Goal: Information Seeking & Learning: Check status

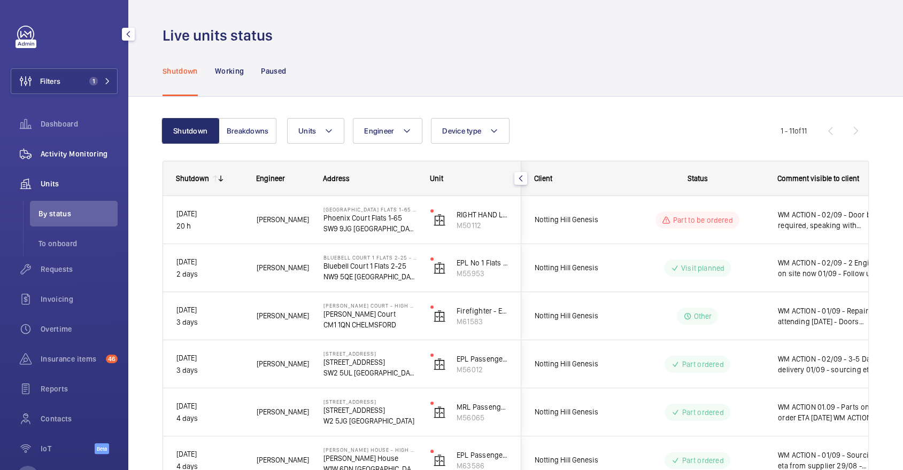
click at [55, 152] on span "Activity Monitoring" at bounding box center [79, 154] width 77 height 11
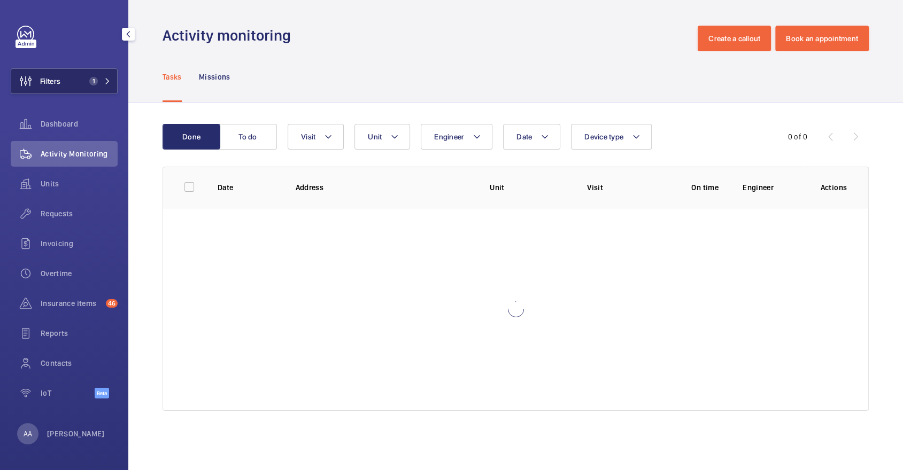
click at [67, 69] on button "Filters 1" at bounding box center [64, 81] width 107 height 26
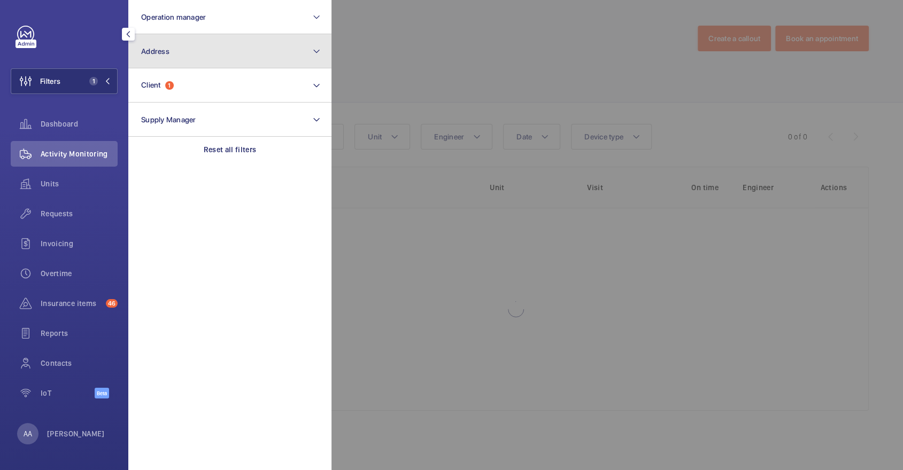
click at [194, 38] on button "Address" at bounding box center [229, 51] width 203 height 34
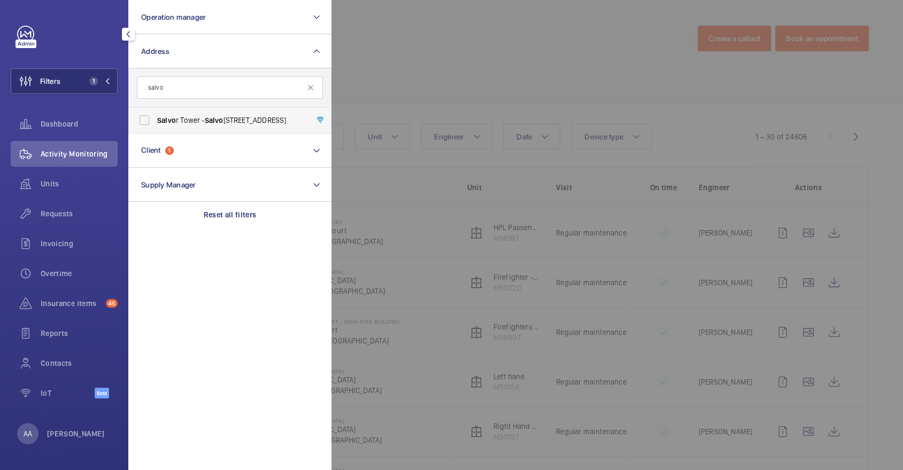
type input "salvo"
click at [267, 108] on label "Salvo r Tower - Salvo r Tower, LONDON E14 9XY" at bounding box center [222, 120] width 186 height 26
click at [155, 110] on input "Salvo r Tower - Salvo r Tower, LONDON E14 9XY" at bounding box center [144, 120] width 21 height 21
checkbox input "true"
click at [571, 68] on div at bounding box center [782, 235] width 903 height 470
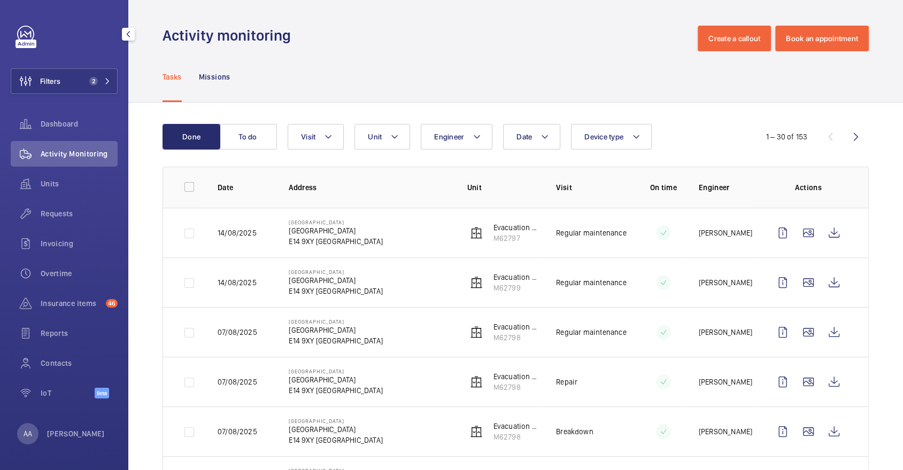
click at [89, 65] on div "Filters 2 Dashboard Activity Monitoring Units Requests Invoicing Overtime Insur…" at bounding box center [64, 218] width 107 height 385
click at [94, 75] on button "Filters 2" at bounding box center [64, 81] width 107 height 26
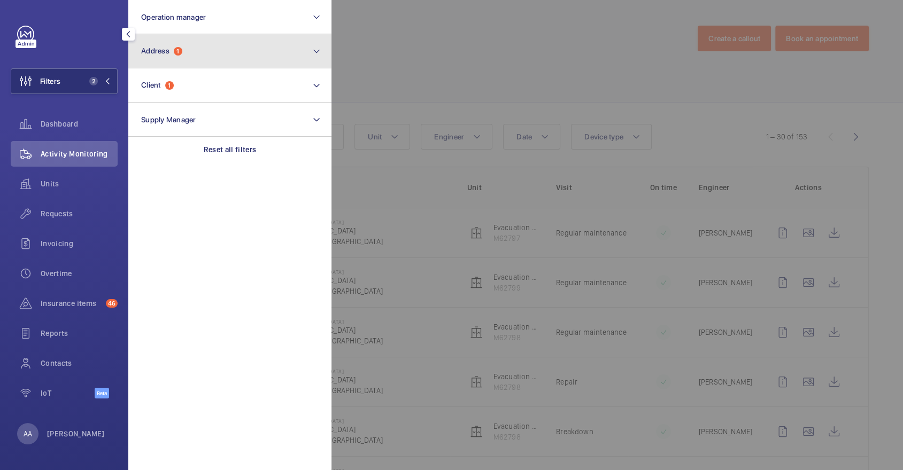
click at [234, 40] on button "Address 1" at bounding box center [229, 51] width 203 height 34
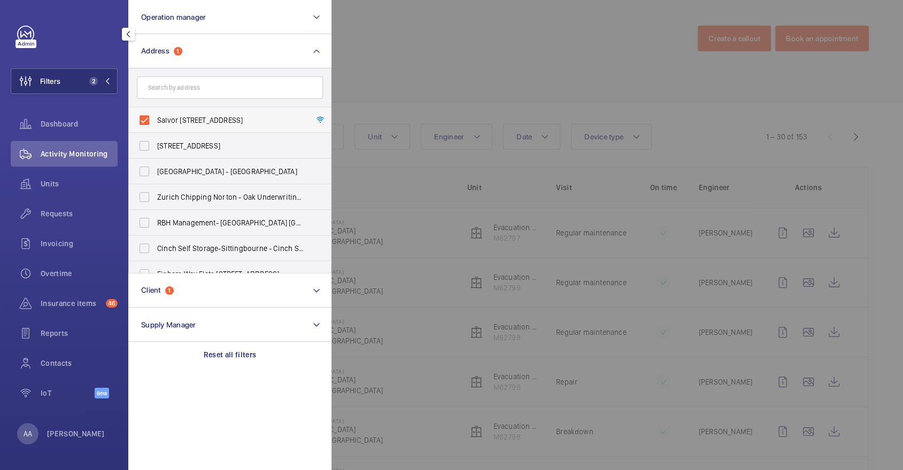
click at [169, 114] on label "Salvor Tower - Salvor Tower, LONDON E14 9XY" at bounding box center [222, 120] width 186 height 26
click at [155, 114] on input "Salvor Tower - Salvor Tower, LONDON E14 9XY" at bounding box center [144, 120] width 21 height 21
checkbox input "false"
click at [158, 83] on input "text" at bounding box center [230, 87] width 186 height 22
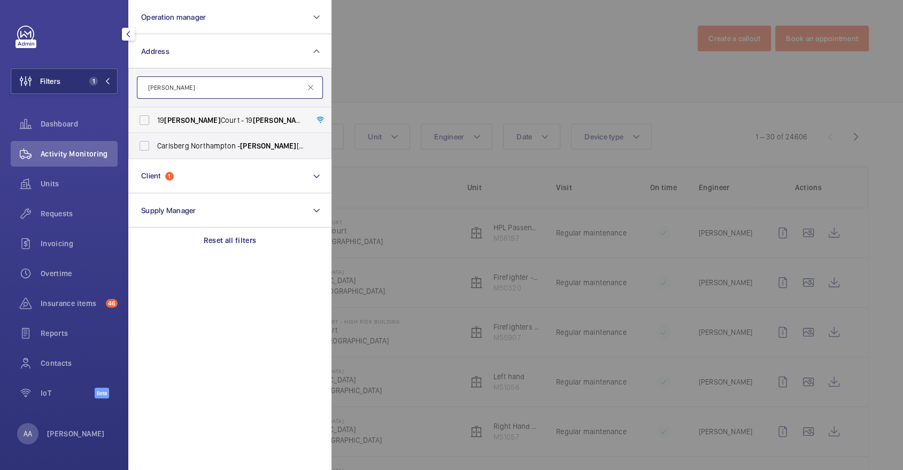
type input "jacobs"
click at [238, 125] on span "19 Jacobs Court - 19 Jacobs Court, LONDON E1 1AE" at bounding box center [230, 120] width 147 height 11
click at [155, 125] on input "19 Jacobs Court - 19 Jacobs Court, LONDON E1 1AE" at bounding box center [144, 120] width 21 height 21
checkbox input "true"
click at [416, 98] on div at bounding box center [782, 235] width 903 height 470
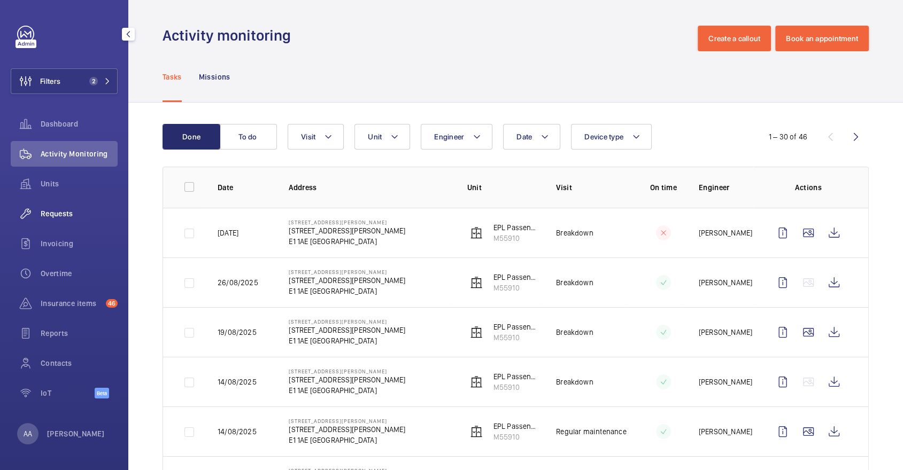
click at [61, 217] on span "Requests" at bounding box center [79, 213] width 77 height 11
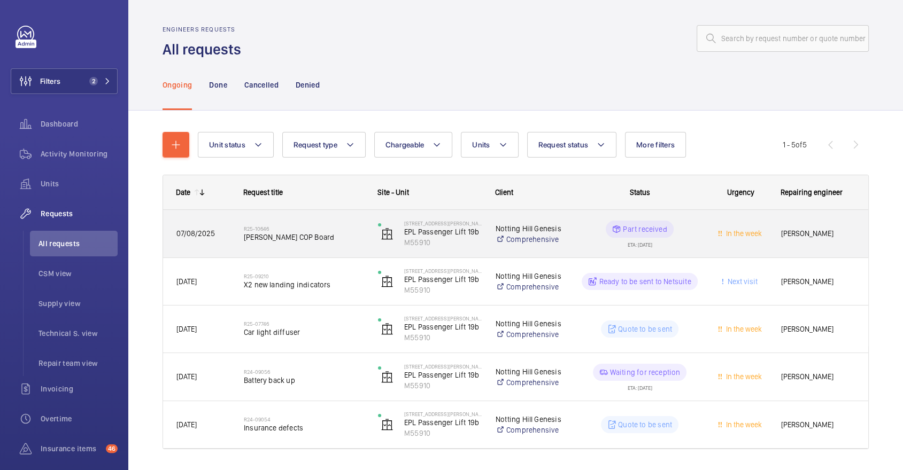
click at [325, 219] on div "R25-10646 Schindler COP Board" at bounding box center [304, 234] width 120 height 31
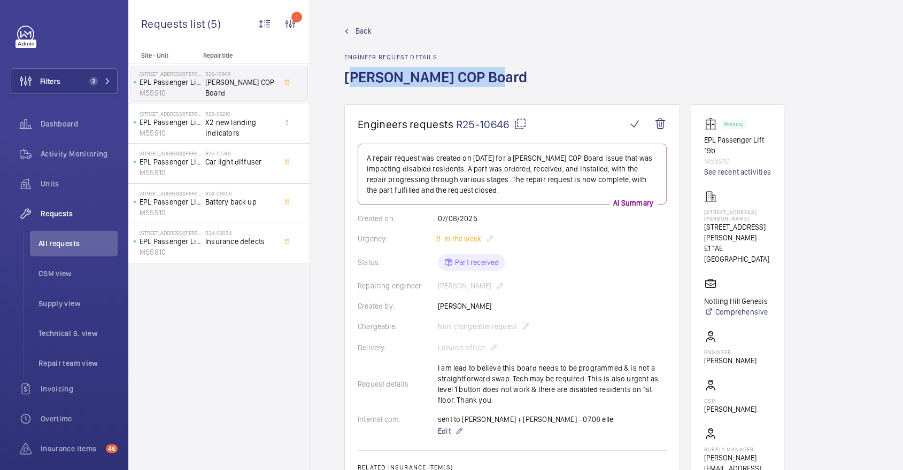
drag, startPoint x: 344, startPoint y: 78, endPoint x: 478, endPoint y: 88, distance: 134.5
click at [478, 88] on h1 "Schindler COP Board" at bounding box center [438, 85] width 189 height 37
copy h1 "Schindler COP Board"
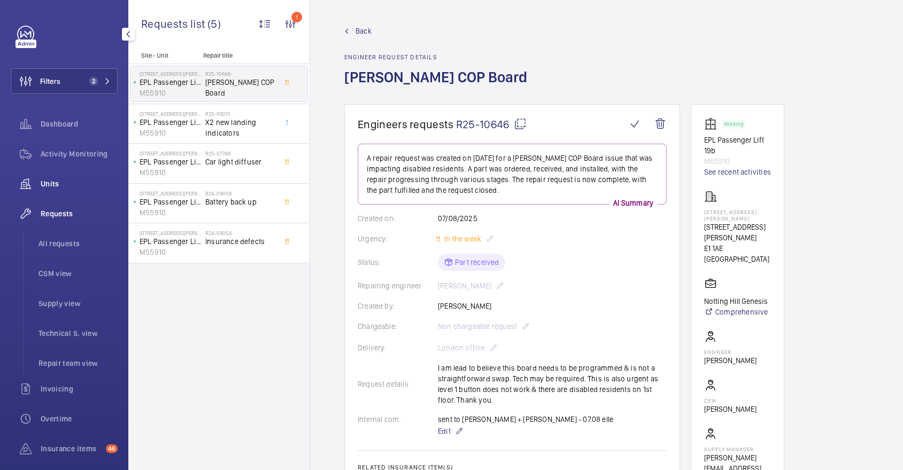
click at [89, 179] on span "Units" at bounding box center [79, 184] width 77 height 11
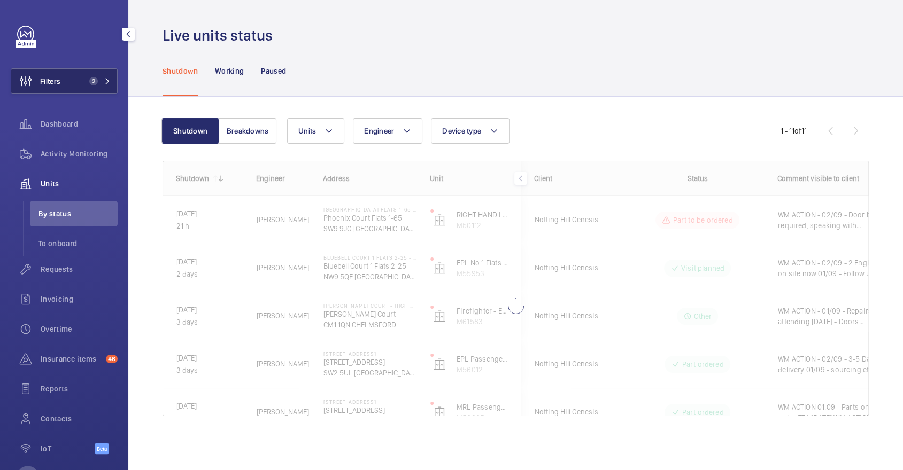
click at [82, 77] on button "Filters 2" at bounding box center [64, 81] width 107 height 26
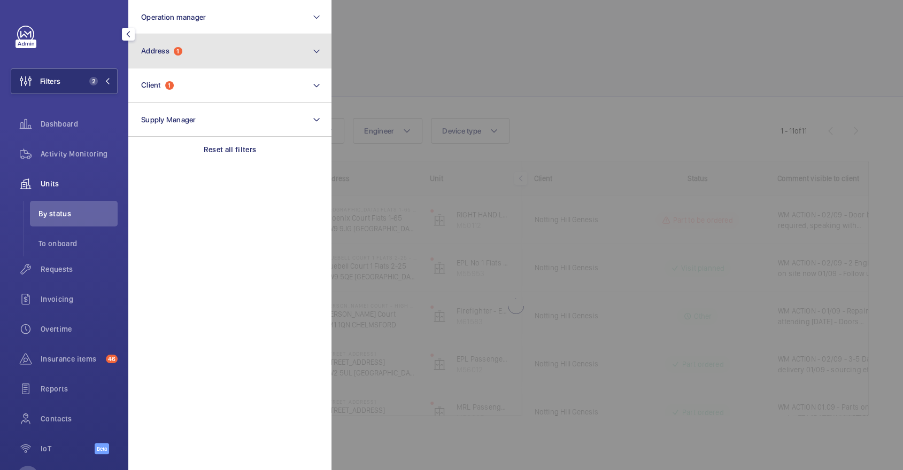
click at [172, 60] on button "Address 1" at bounding box center [229, 51] width 203 height 34
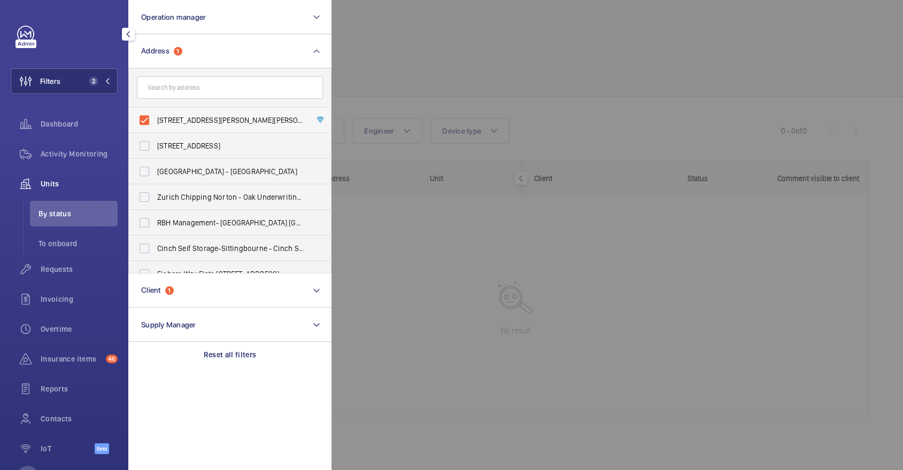
click at [205, 118] on span "19 Jacobs Court - 19 Jacobs Court, LONDON E1 1AE" at bounding box center [230, 120] width 147 height 11
click at [155, 118] on input "19 Jacobs Court - 19 Jacobs Court, LONDON E1 1AE" at bounding box center [144, 120] width 21 height 21
checkbox input "false"
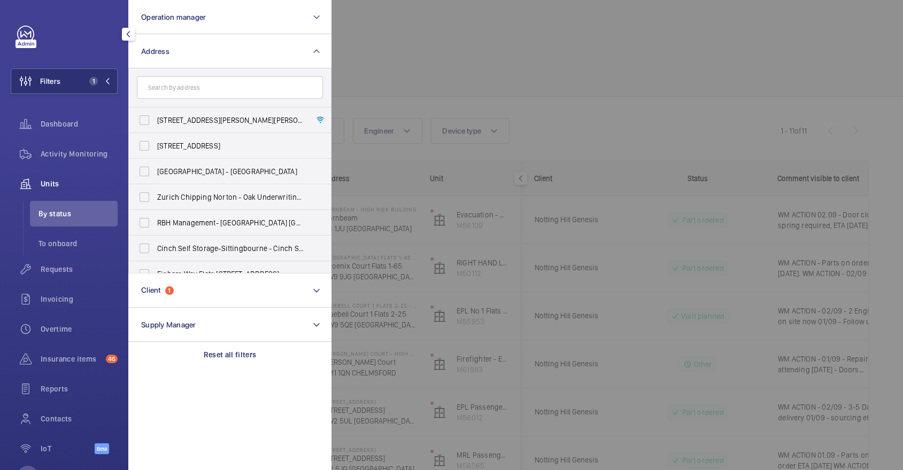
click at [531, 87] on div at bounding box center [782, 235] width 903 height 470
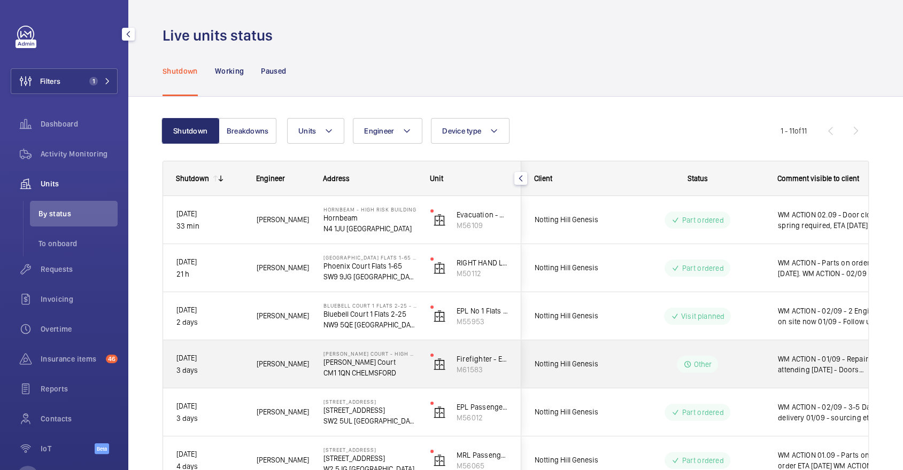
scroll to position [145, 0]
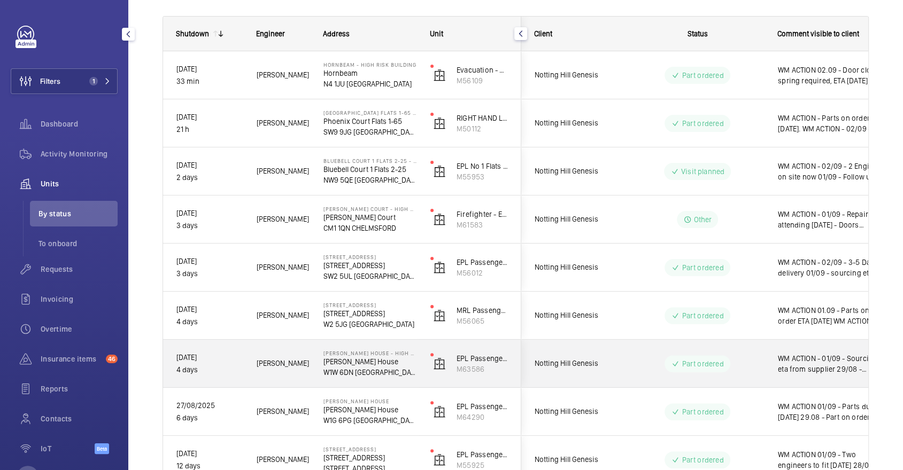
click at [718, 362] on p "Part ordered" at bounding box center [702, 364] width 42 height 11
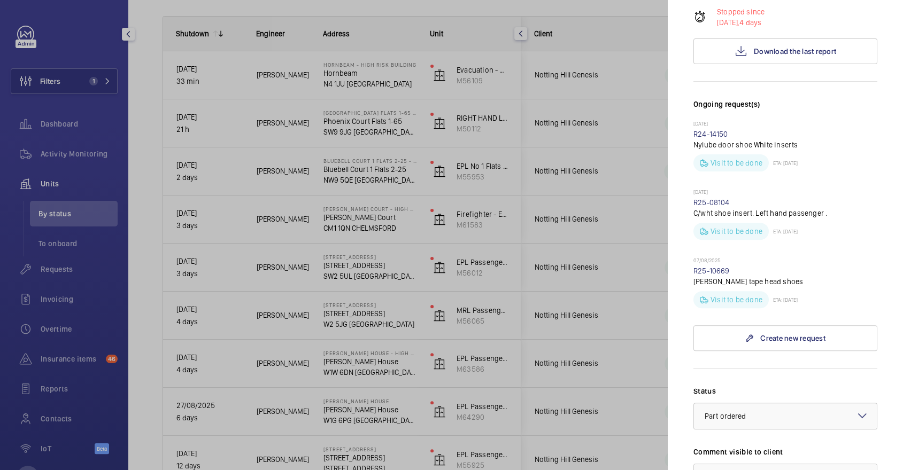
scroll to position [0, 0]
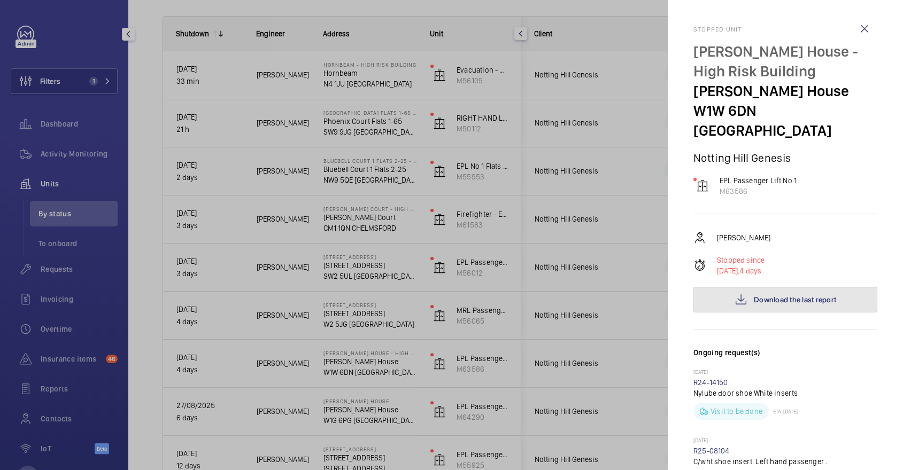
click at [794, 296] on span "Download the last report" at bounding box center [795, 300] width 82 height 9
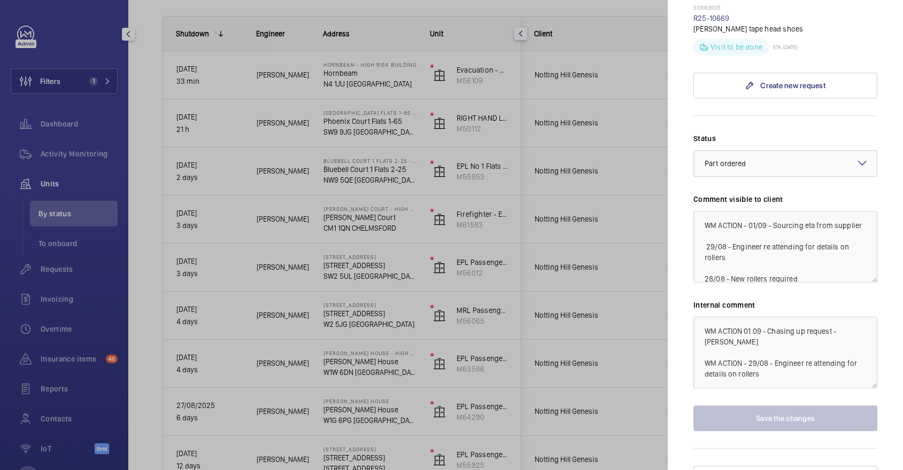
click at [639, 273] on div at bounding box center [451, 235] width 903 height 470
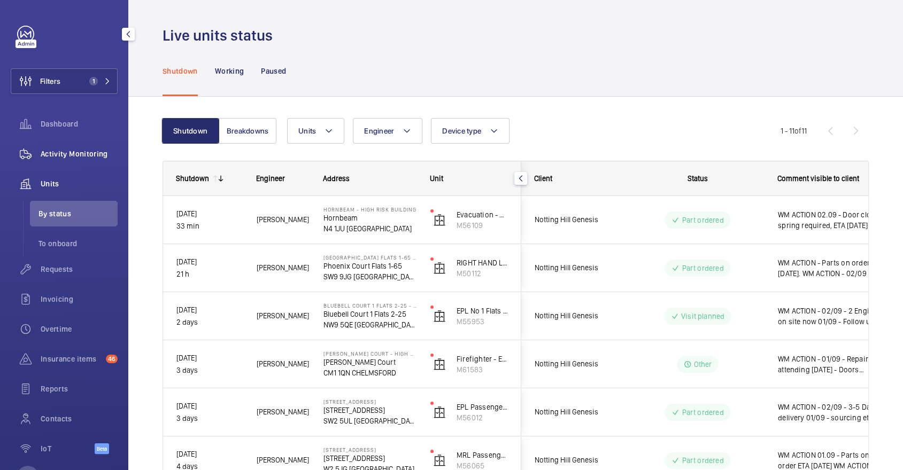
click at [81, 156] on span "Activity Monitoring" at bounding box center [79, 154] width 77 height 11
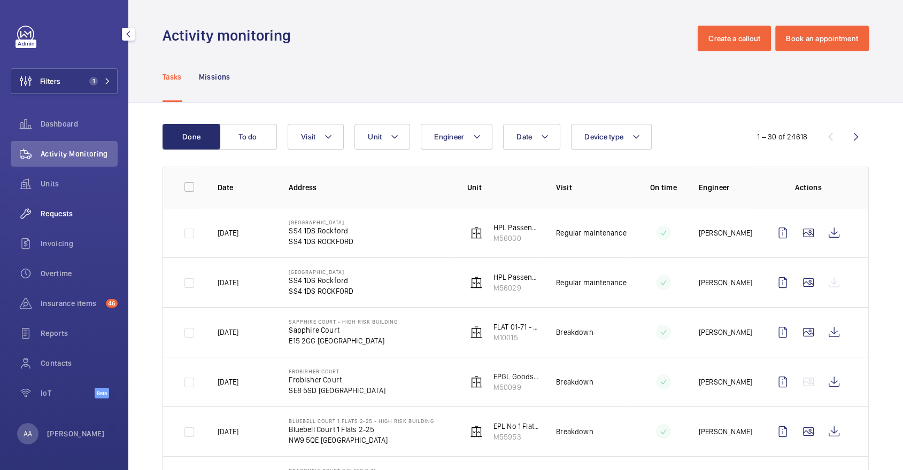
click at [74, 220] on div "Requests" at bounding box center [64, 214] width 107 height 26
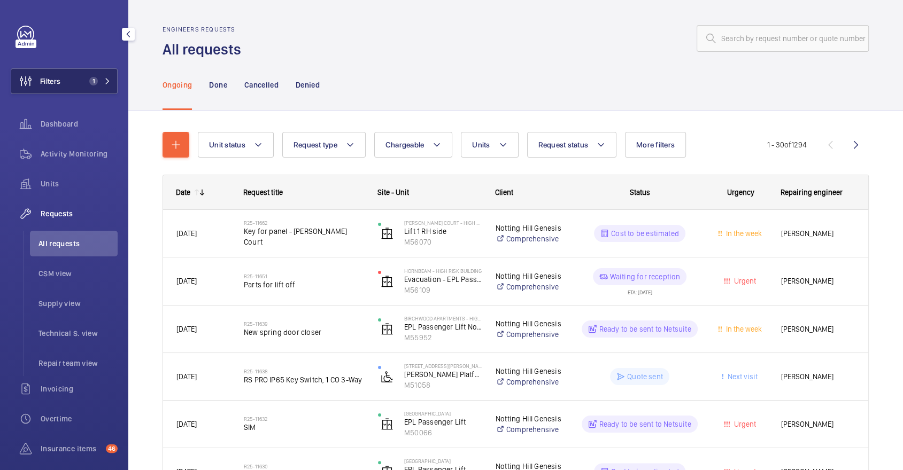
click at [93, 68] on button "Filters 1" at bounding box center [64, 81] width 107 height 26
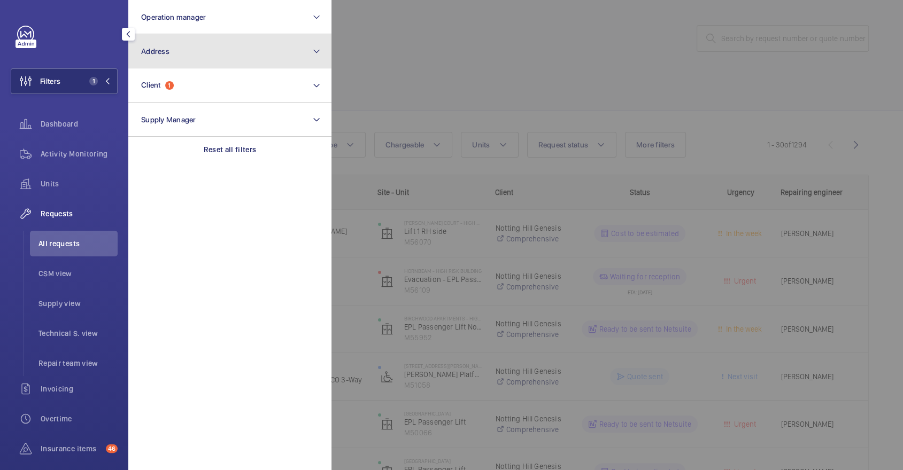
click at [194, 59] on button "Address" at bounding box center [229, 51] width 203 height 34
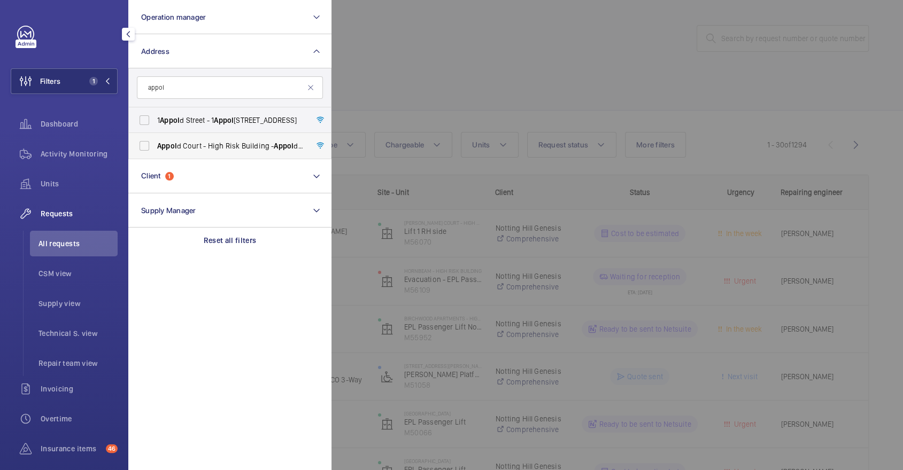
type input "appol"
click at [206, 149] on span "Appol d Court - High Risk Building - Appol d Court, LONDON E2 7NT" at bounding box center [230, 146] width 147 height 11
click at [155, 149] on input "Appol d Court - High Risk Building - Appol d Court, LONDON E2 7NT" at bounding box center [144, 145] width 21 height 21
checkbox input "true"
click at [420, 84] on div at bounding box center [782, 235] width 903 height 470
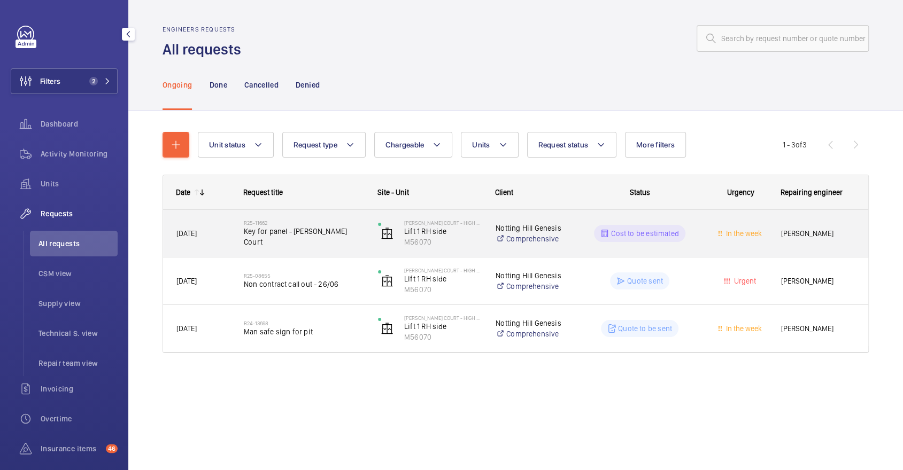
click at [335, 212] on div "R25-11662 Key for panel - Appold Court" at bounding box center [297, 234] width 133 height 48
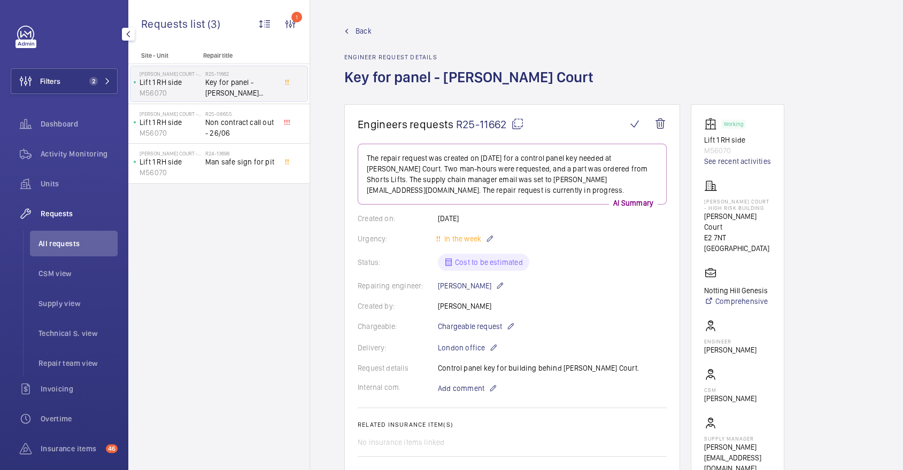
click at [517, 125] on mat-icon at bounding box center [517, 124] width 13 height 13
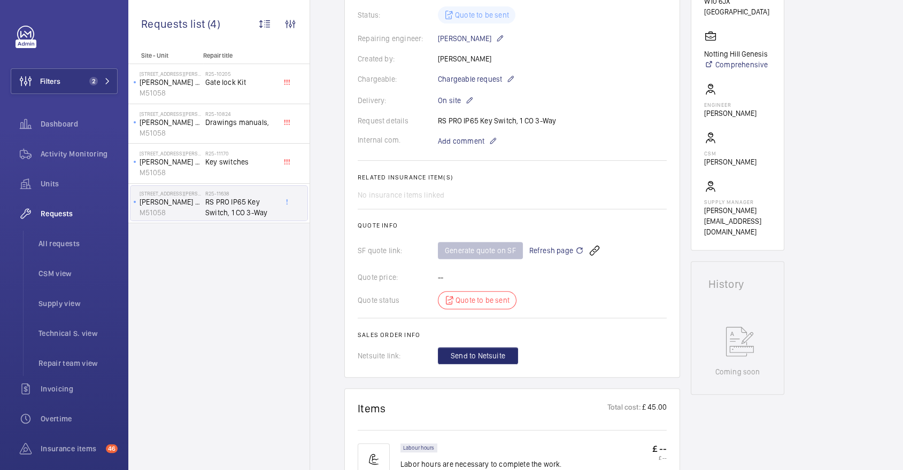
scroll to position [265, 0]
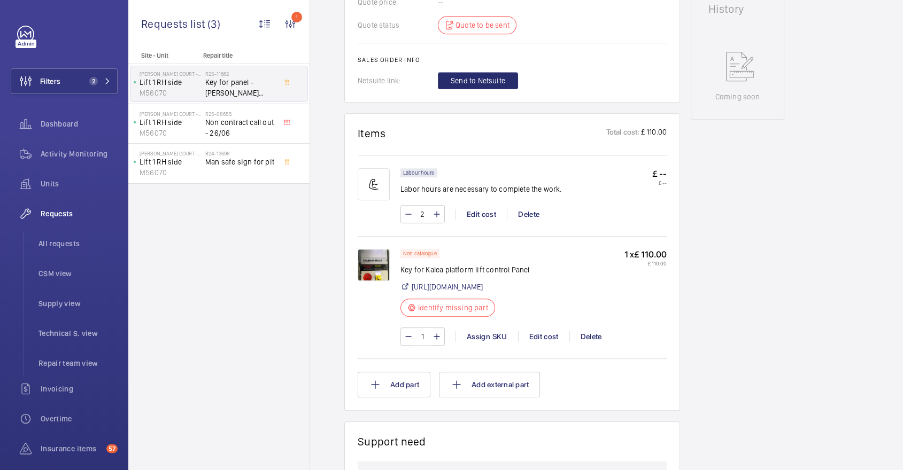
scroll to position [373, 0]
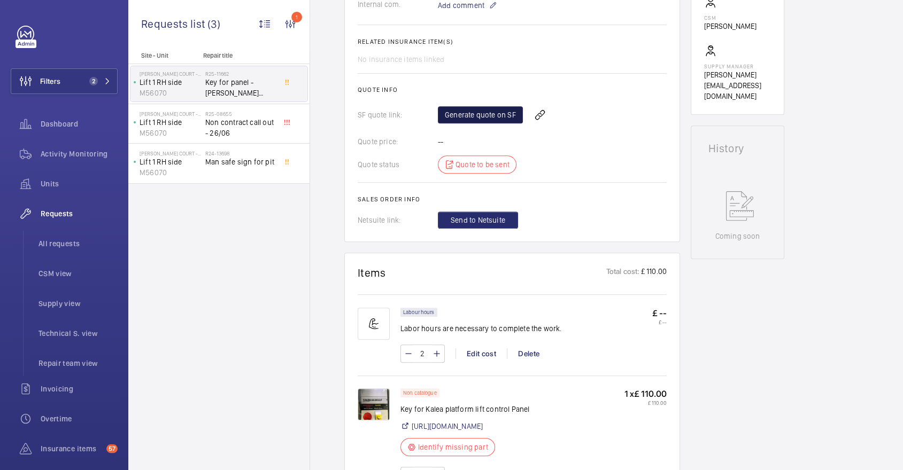
click at [494, 115] on link "Generate quote on SF" at bounding box center [480, 114] width 85 height 17
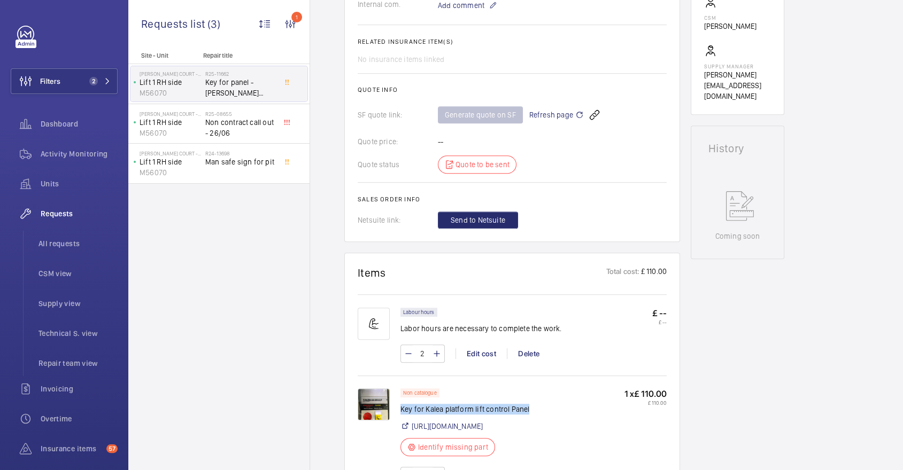
drag, startPoint x: 401, startPoint y: 409, endPoint x: 539, endPoint y: 407, distance: 137.9
click at [529, 407] on p "Key for Kalea platform lift control Panel" at bounding box center [464, 409] width 129 height 11
copy p "Key for Kalea platform lift control Panel"
click at [72, 181] on span "Units" at bounding box center [79, 184] width 77 height 11
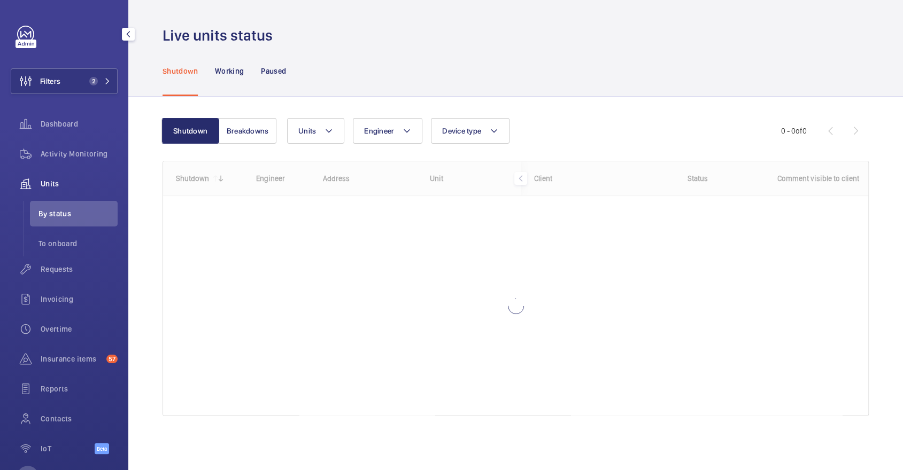
click at [71, 66] on div "Filters 2 Dashboard Activity Monitoring Units By status To onboard Requests Inv…" at bounding box center [64, 246] width 107 height 440
click at [82, 87] on button "Filters 2" at bounding box center [64, 81] width 107 height 26
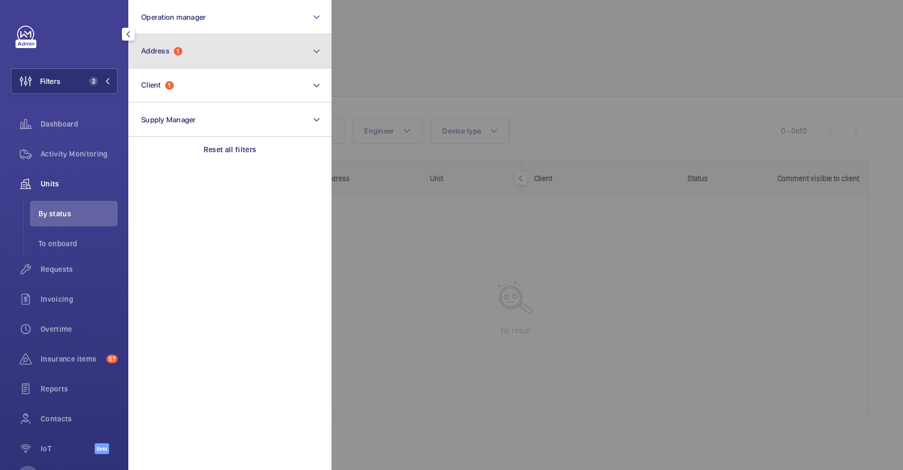
click at [200, 50] on button "Address 1" at bounding box center [229, 51] width 203 height 34
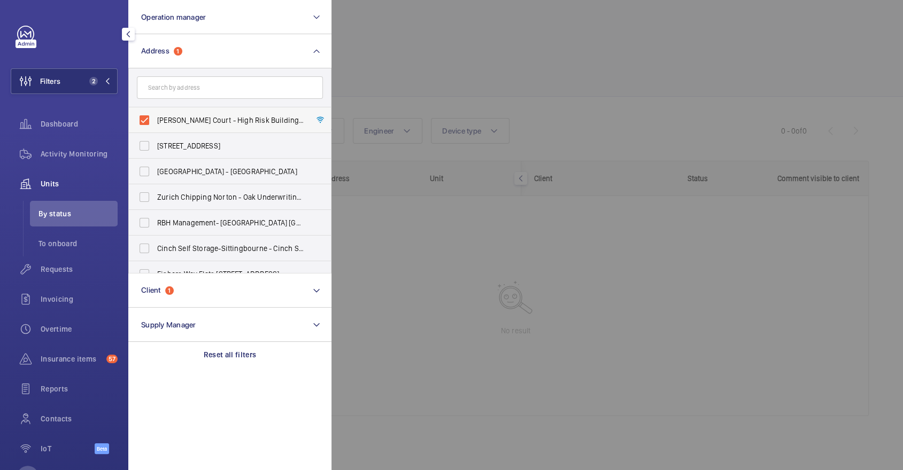
click at [232, 118] on span "Appold Court - High Risk Building - Appold Court, LONDON E2 7NT" at bounding box center [230, 120] width 147 height 11
click at [155, 118] on input "Appold Court - High Risk Building - Appold Court, LONDON E2 7NT" at bounding box center [144, 120] width 21 height 21
checkbox input "false"
click at [523, 102] on div at bounding box center [782, 235] width 903 height 470
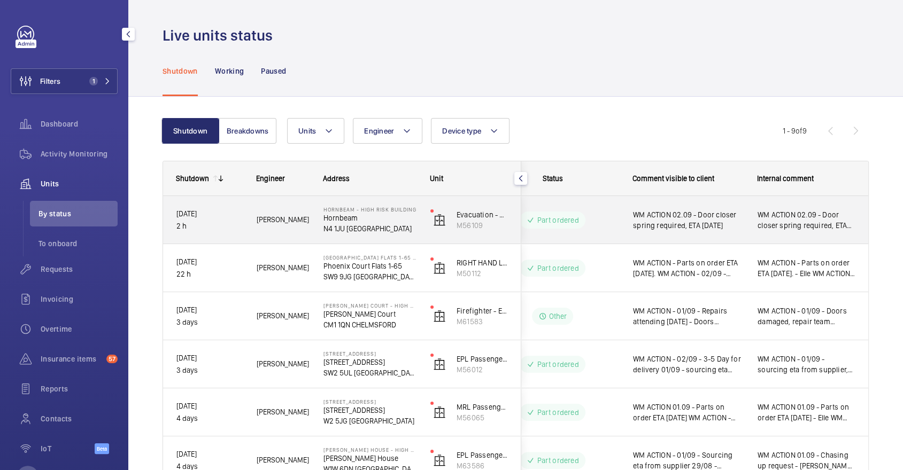
scroll to position [0, 145]
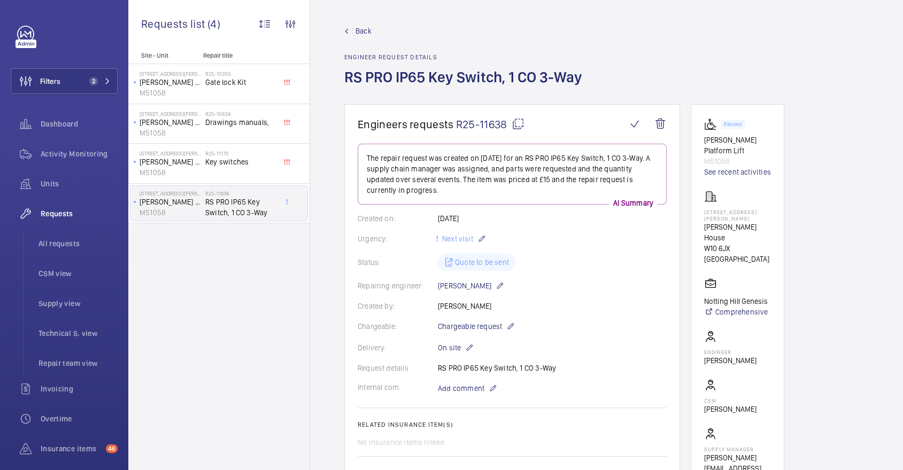
scroll to position [265, 0]
